Goal: Information Seeking & Learning: Find specific fact

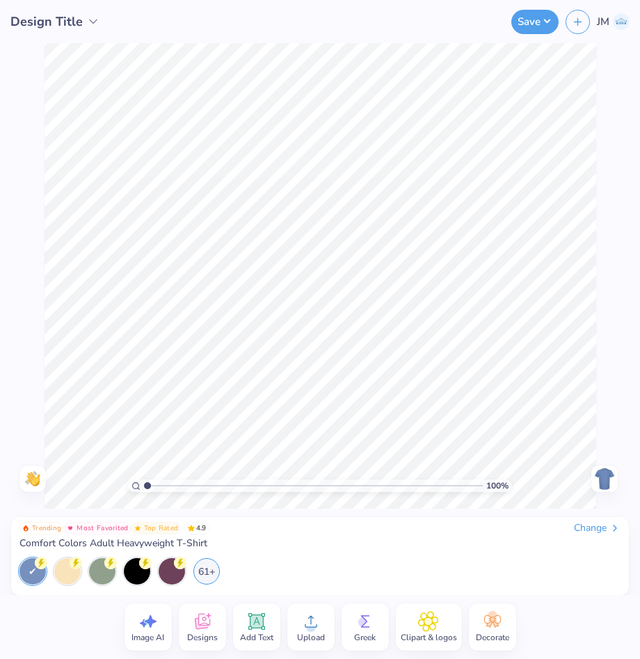
click at [198, 635] on span "Designs" at bounding box center [202, 636] width 31 height 11
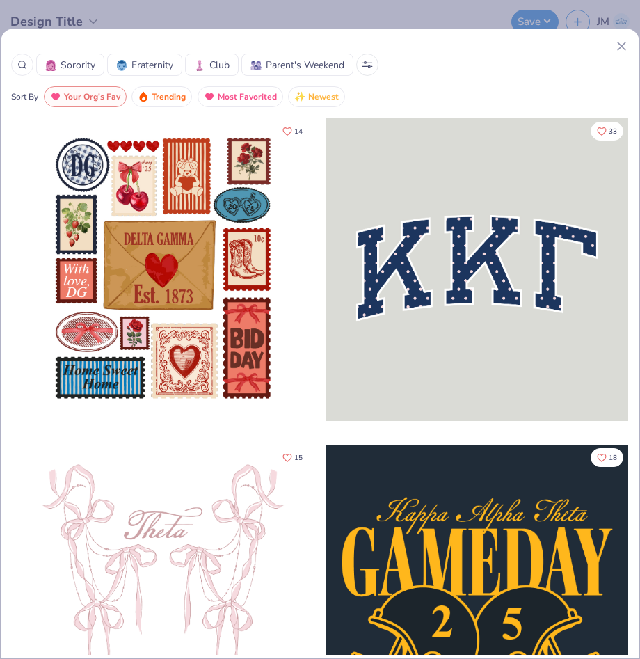
click at [17, 60] on icon at bounding box center [22, 65] width 10 height 10
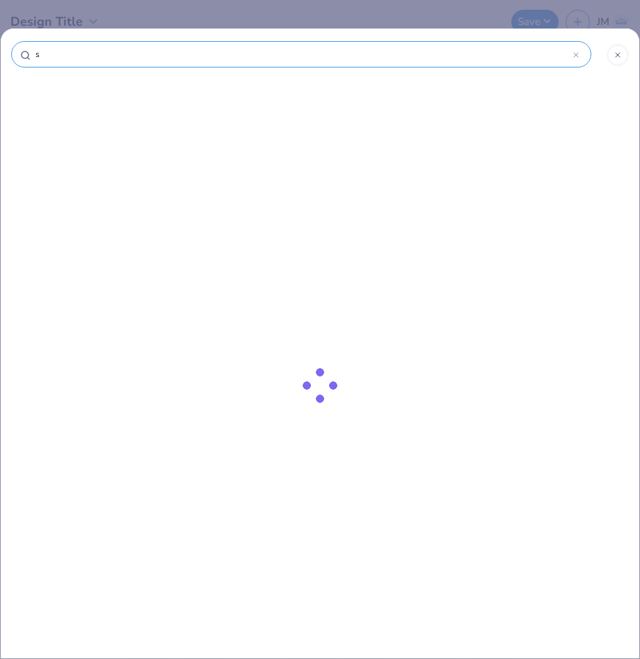
type input "sn"
type input "sno"
type input "snoo"
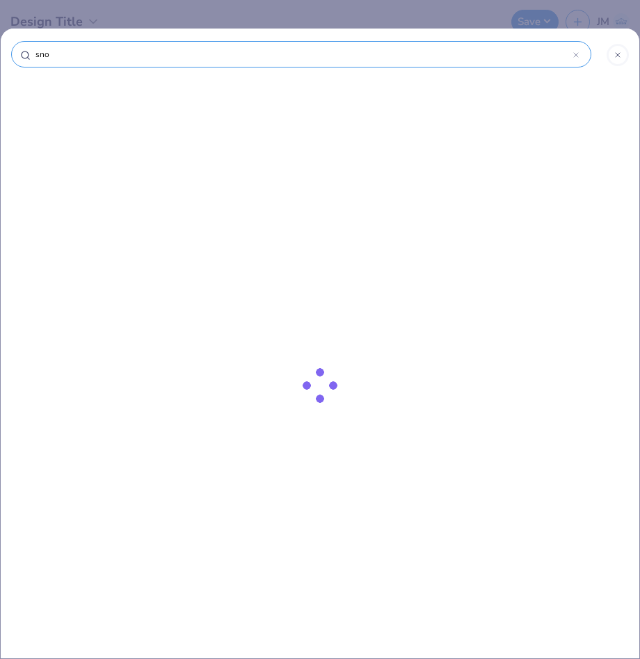
type input "snoo"
type input "snoop"
type input "snoopy"
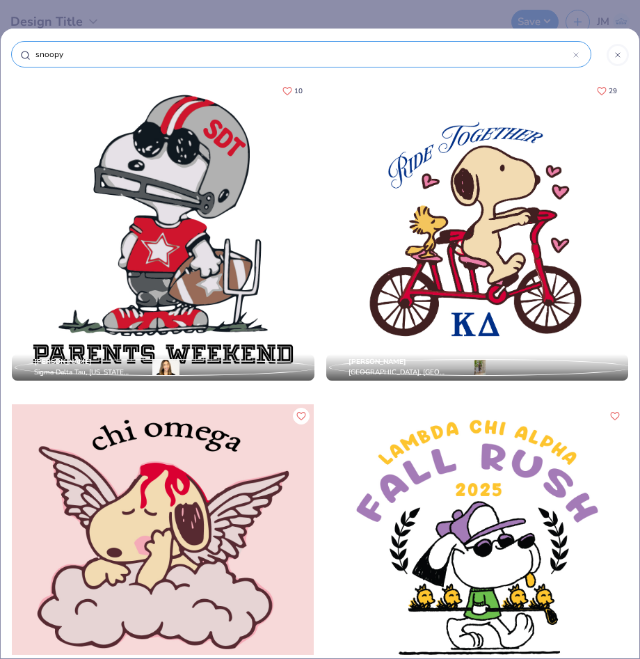
type input "snoopy"
